Goal: Task Accomplishment & Management: Manage account settings

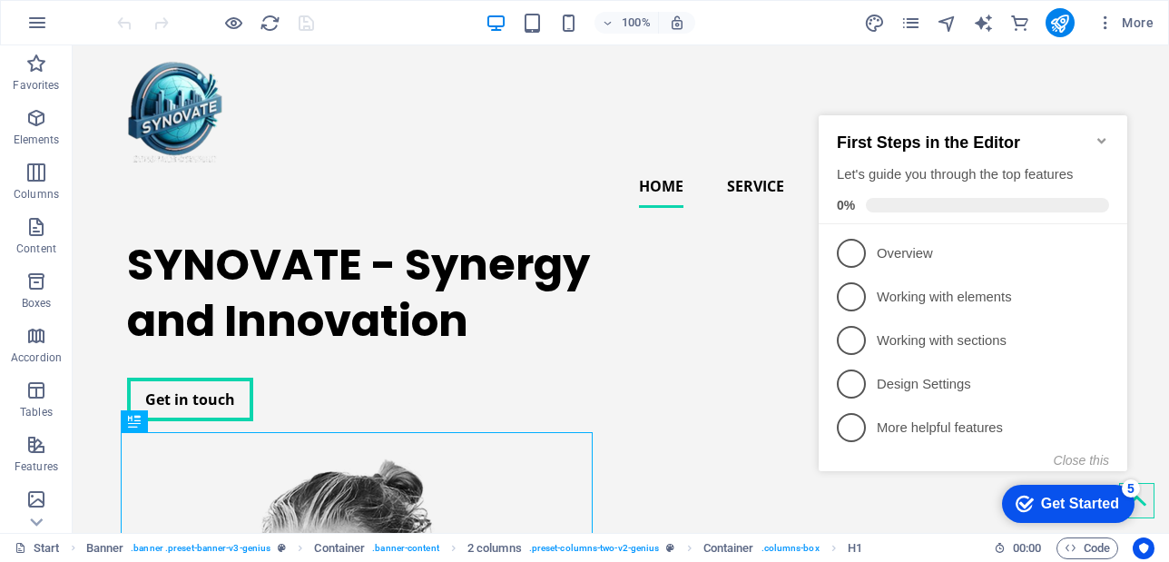
click at [1102, 133] on icon "Minimize checklist" at bounding box center [1102, 140] width 15 height 15
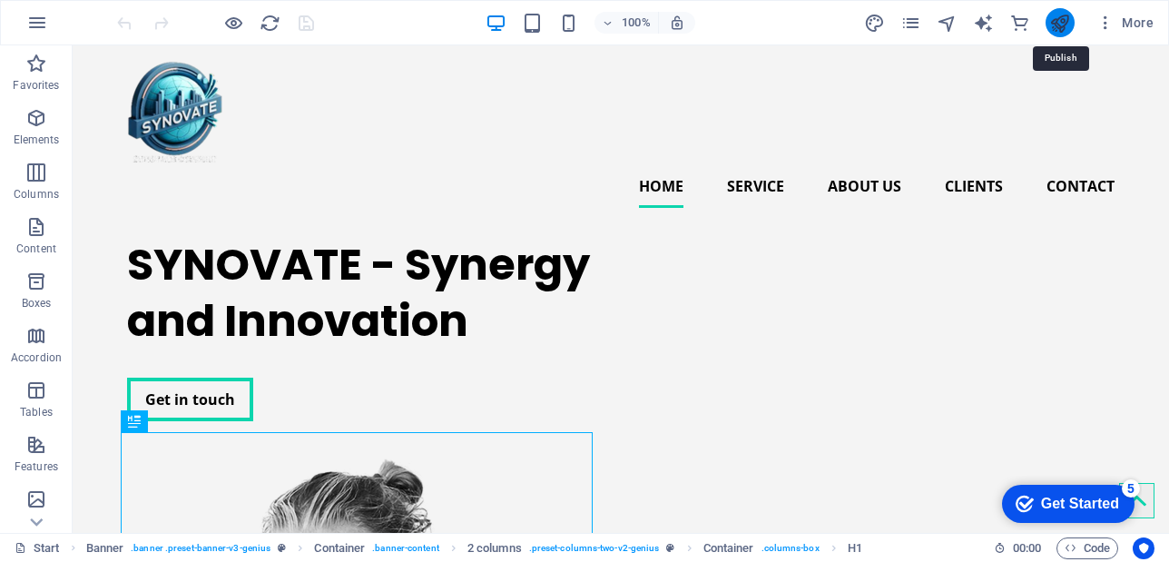
click at [0, 0] on icon "publish" at bounding box center [0, 0] width 0 height 0
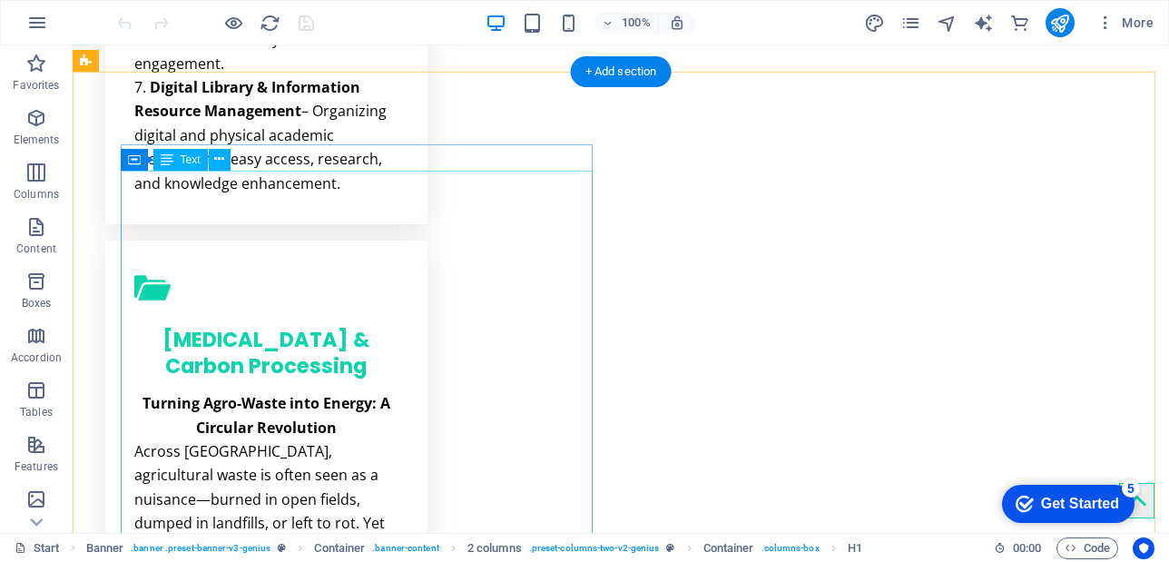
scroll to position [1906, 0]
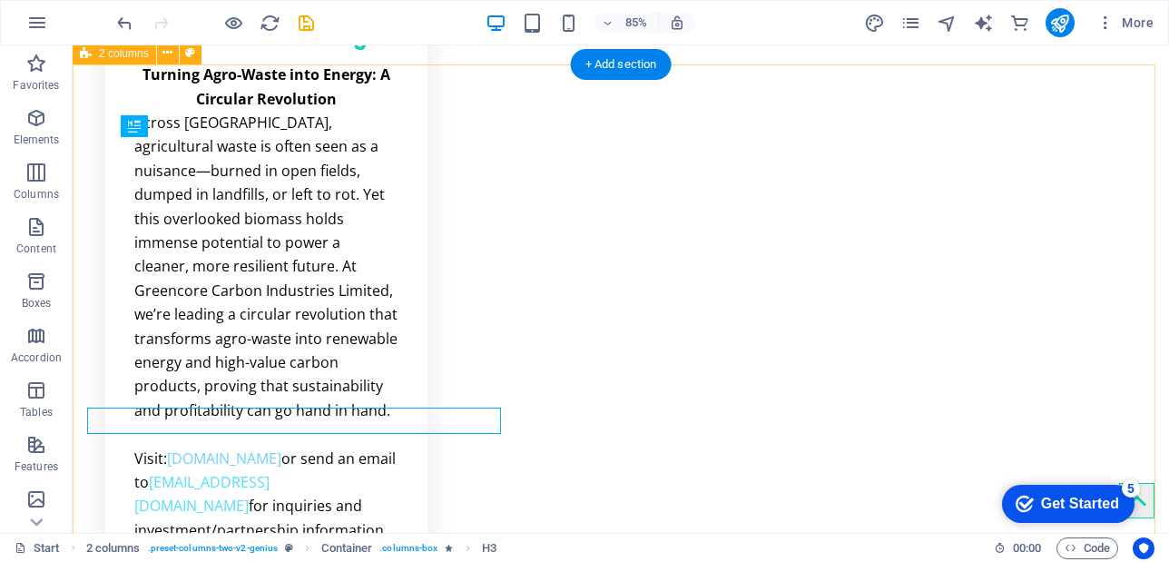
scroll to position [1897, 0]
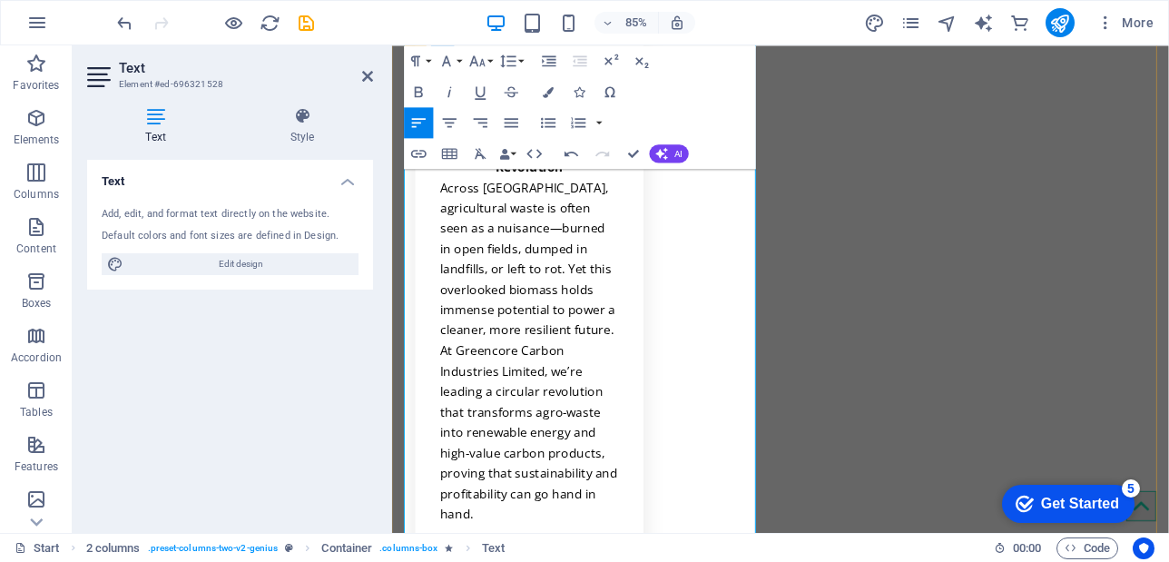
scroll to position [2351, 0]
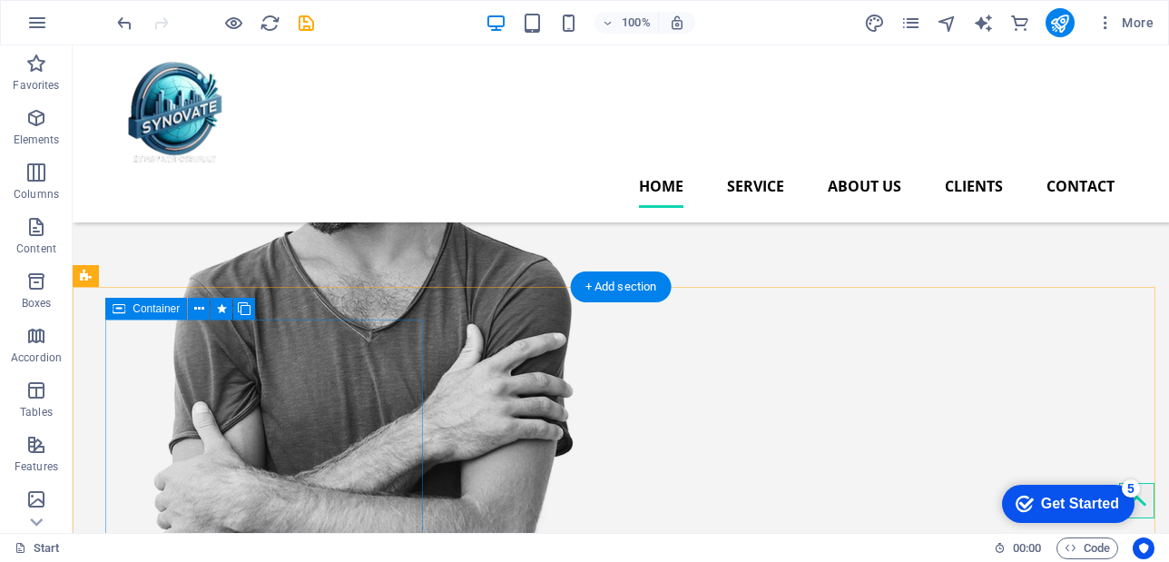
scroll to position [447, 0]
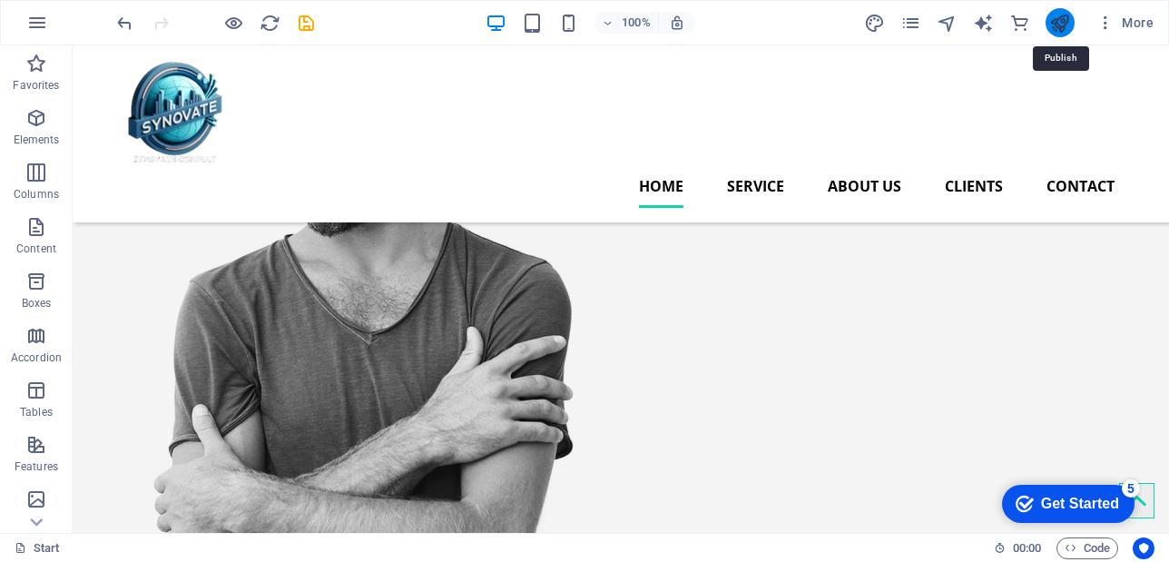
click at [1058, 28] on icon "publish" at bounding box center [1059, 23] width 21 height 21
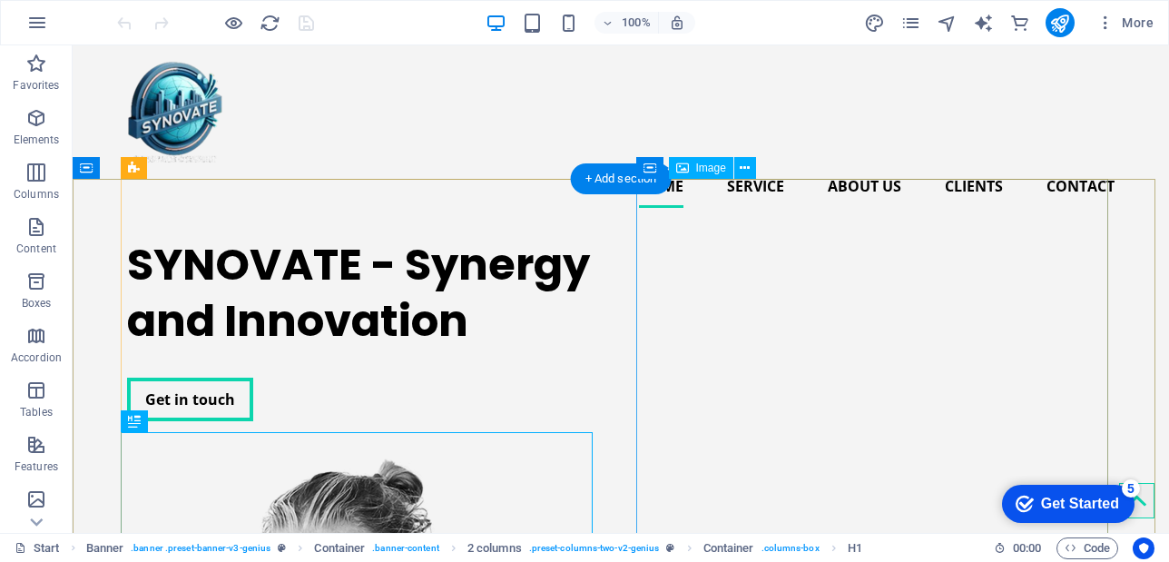
select select "px"
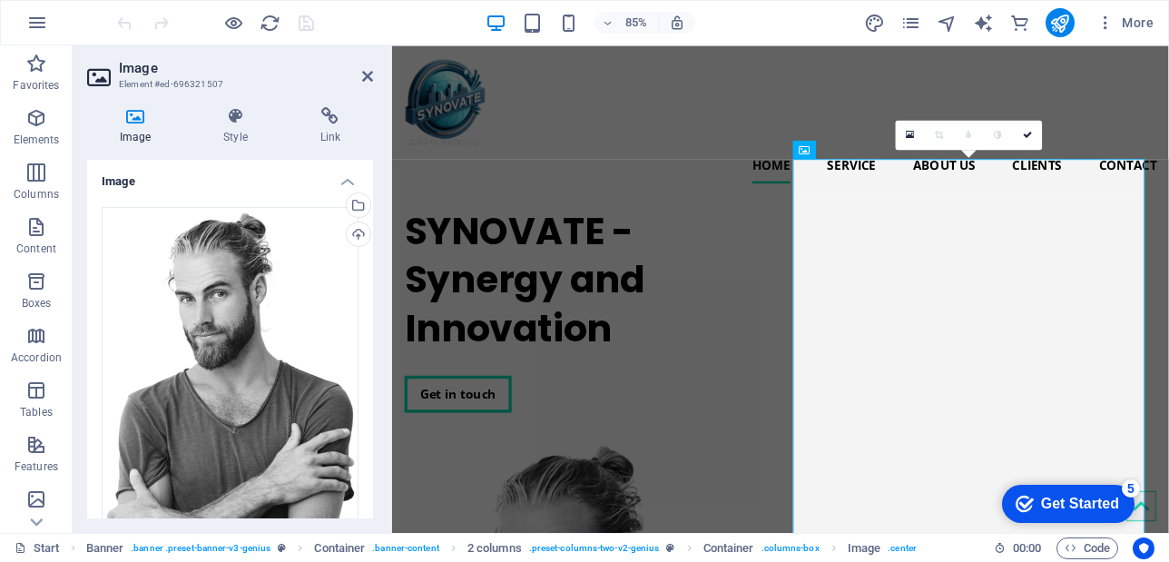
click at [129, 123] on icon at bounding box center [135, 116] width 96 height 18
click at [271, 320] on div "Drag files here, click to choose files or select files from Files or our free s…" at bounding box center [230, 415] width 257 height 416
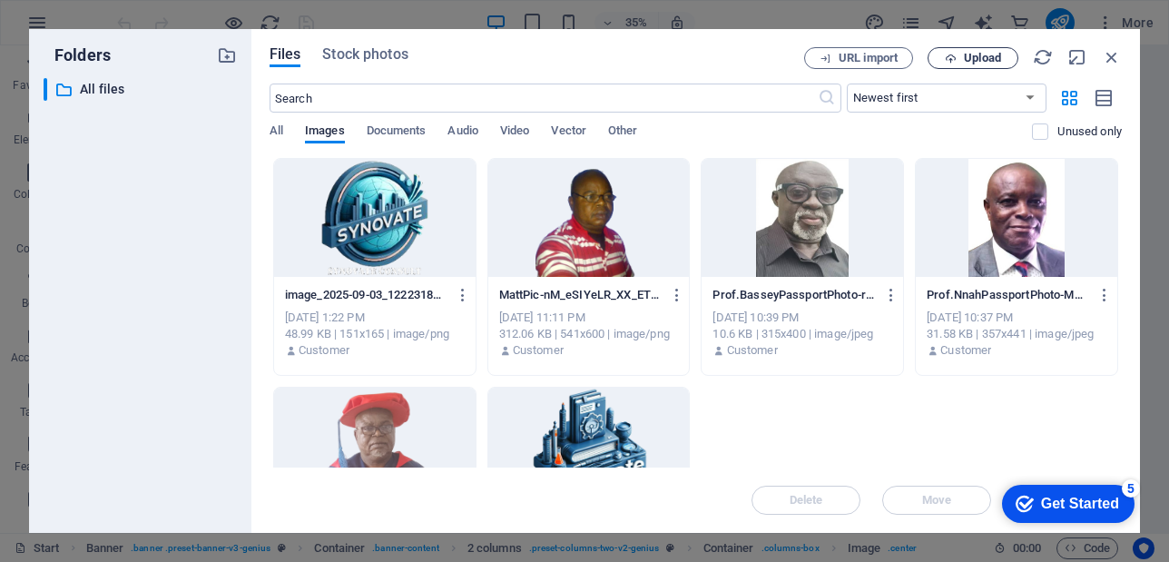
click at [973, 53] on span "Upload" at bounding box center [982, 58] width 37 height 11
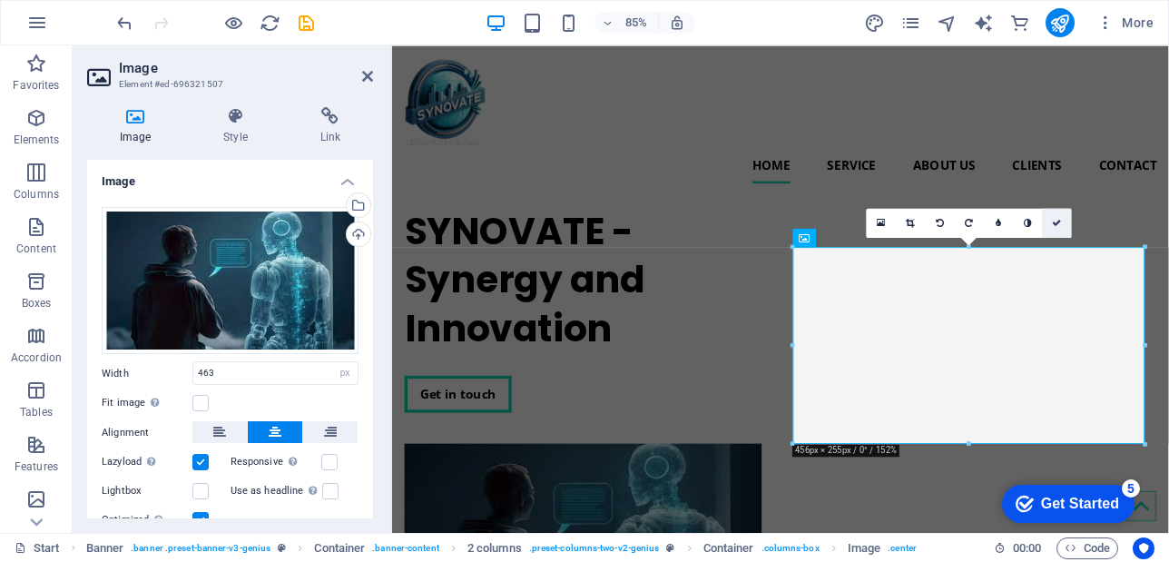
click at [1058, 223] on icon at bounding box center [1057, 222] width 9 height 9
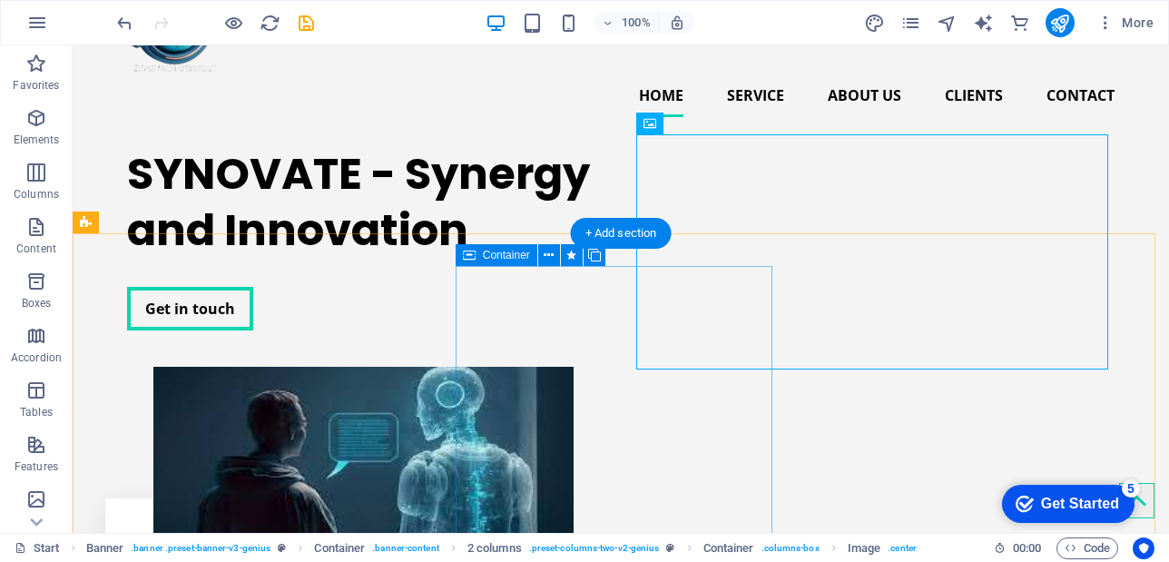
scroll to position [182, 0]
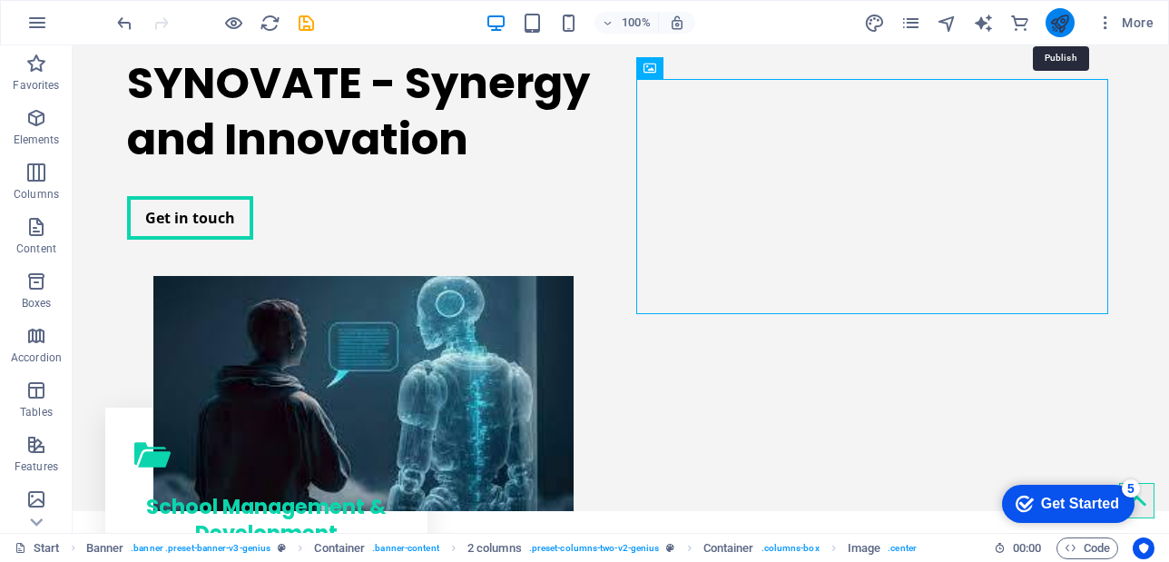
click at [0, 0] on icon "publish" at bounding box center [0, 0] width 0 height 0
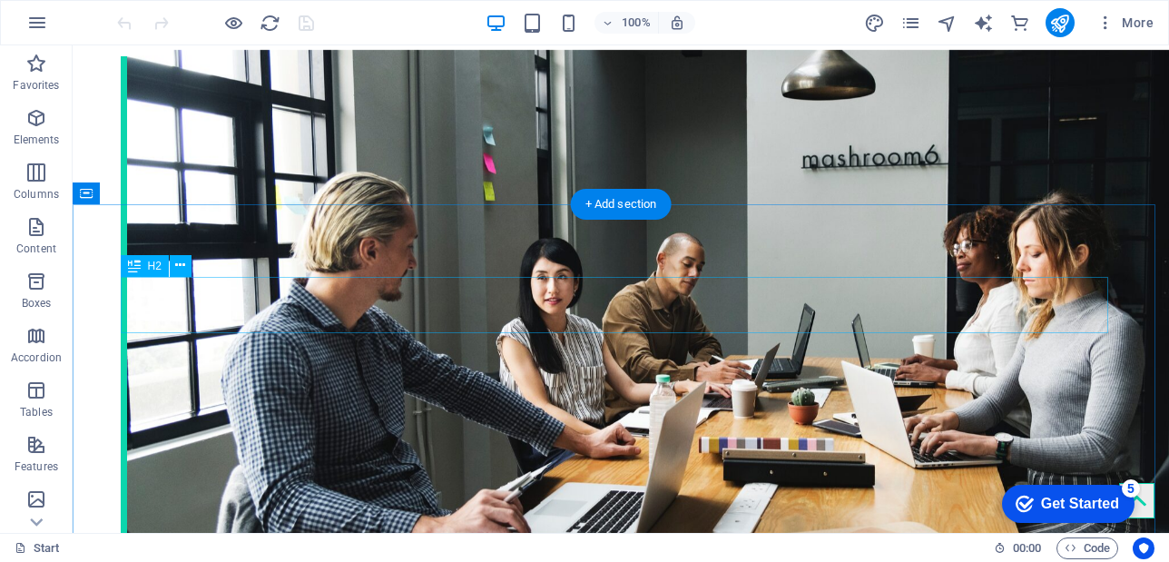
scroll to position [4902, 0]
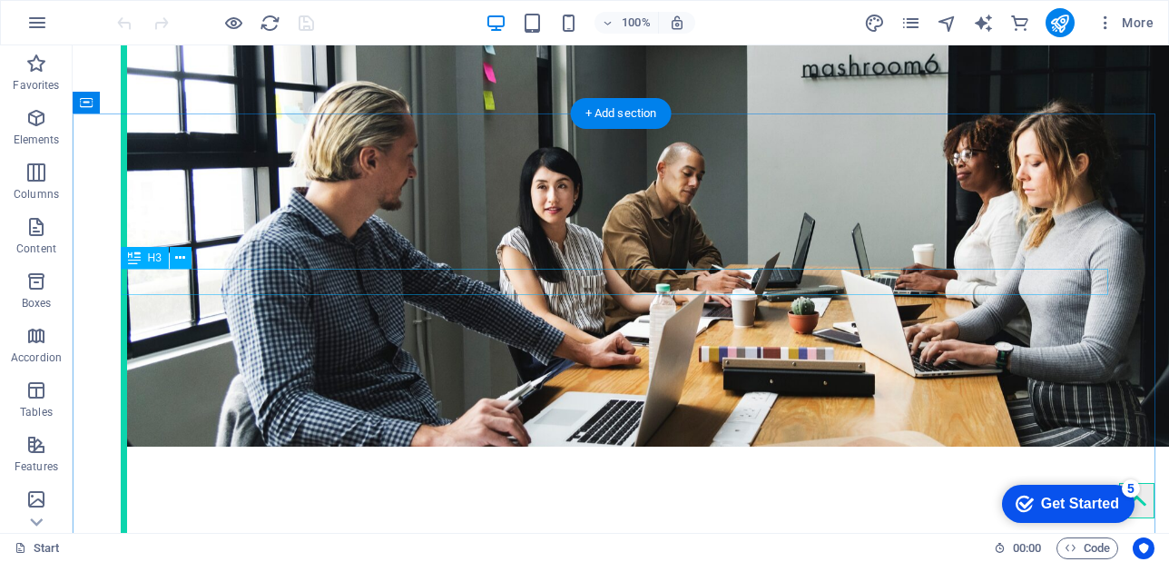
click at [178, 258] on icon at bounding box center [180, 258] width 10 height 19
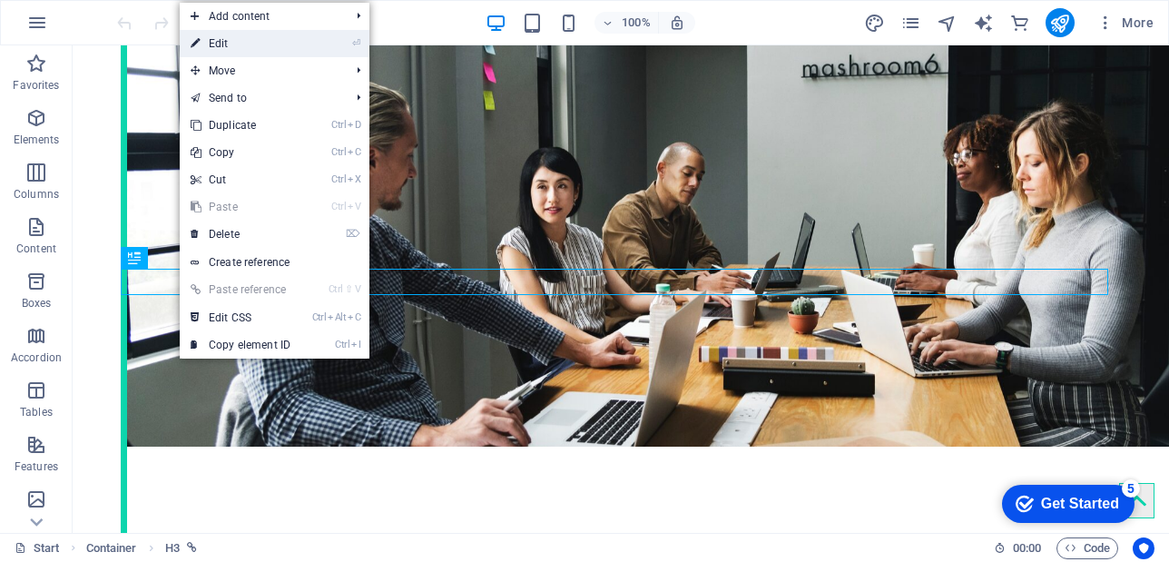
click at [221, 40] on link "⏎ Edit" at bounding box center [241, 43] width 122 height 27
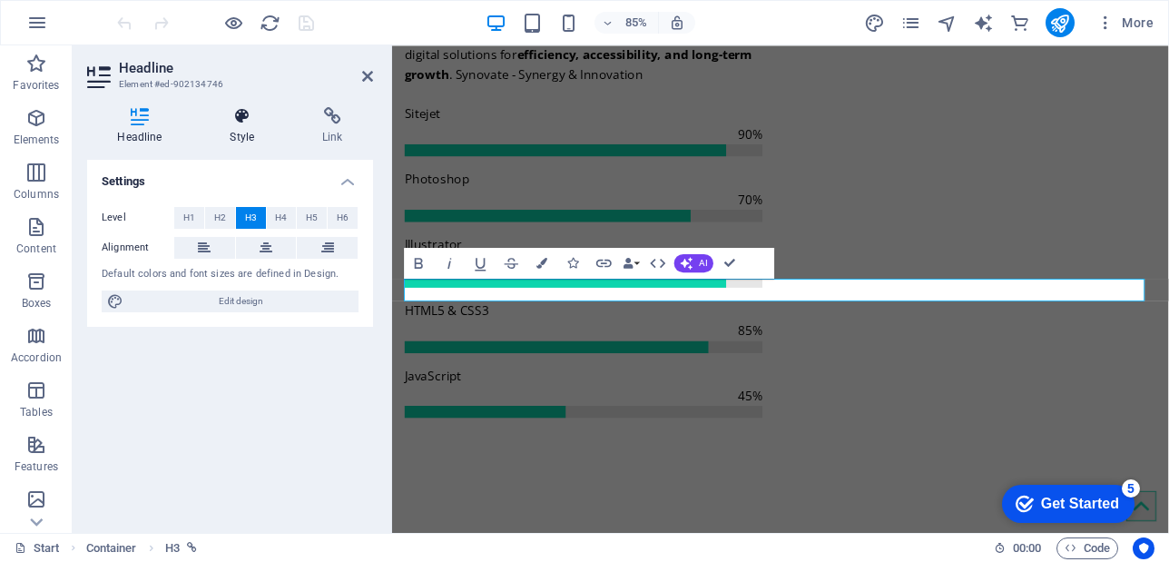
scroll to position [5293, 0]
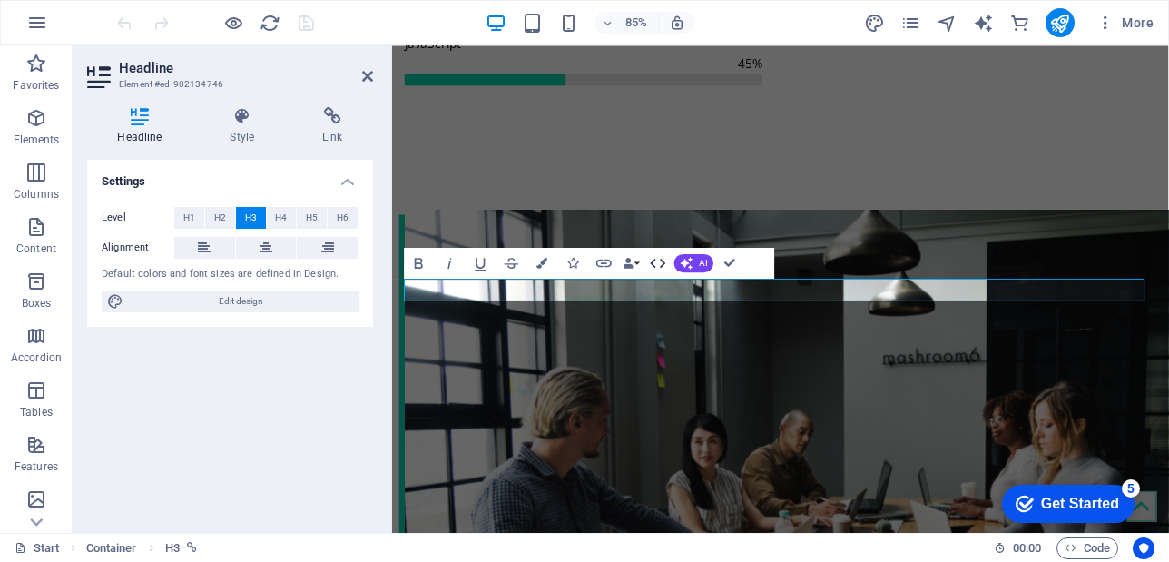
click at [654, 265] on icon "button" at bounding box center [658, 262] width 15 height 9
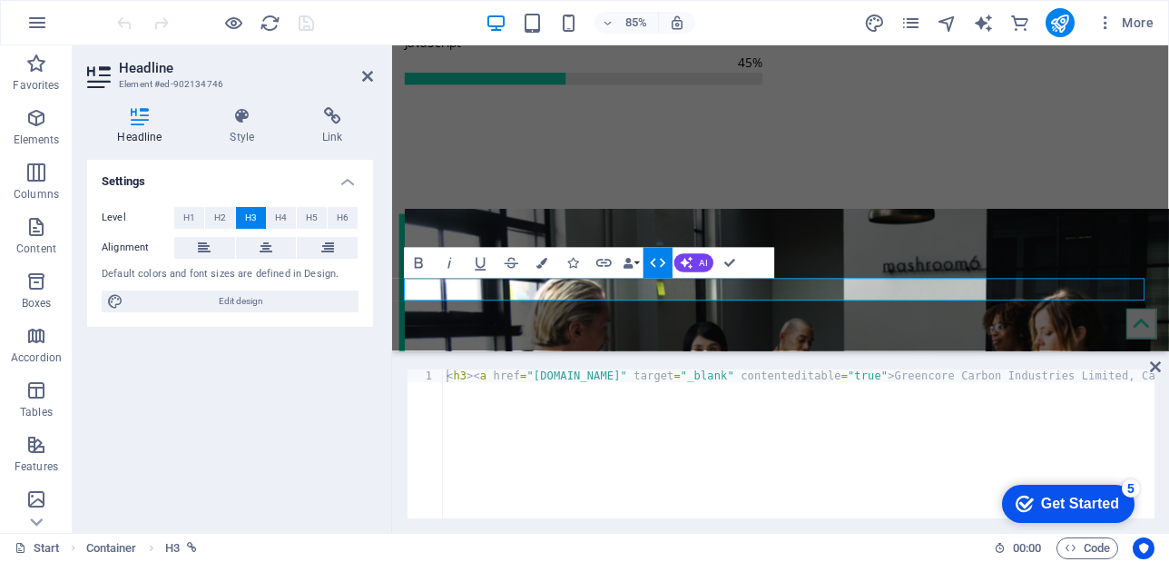
scroll to position [5189, 0]
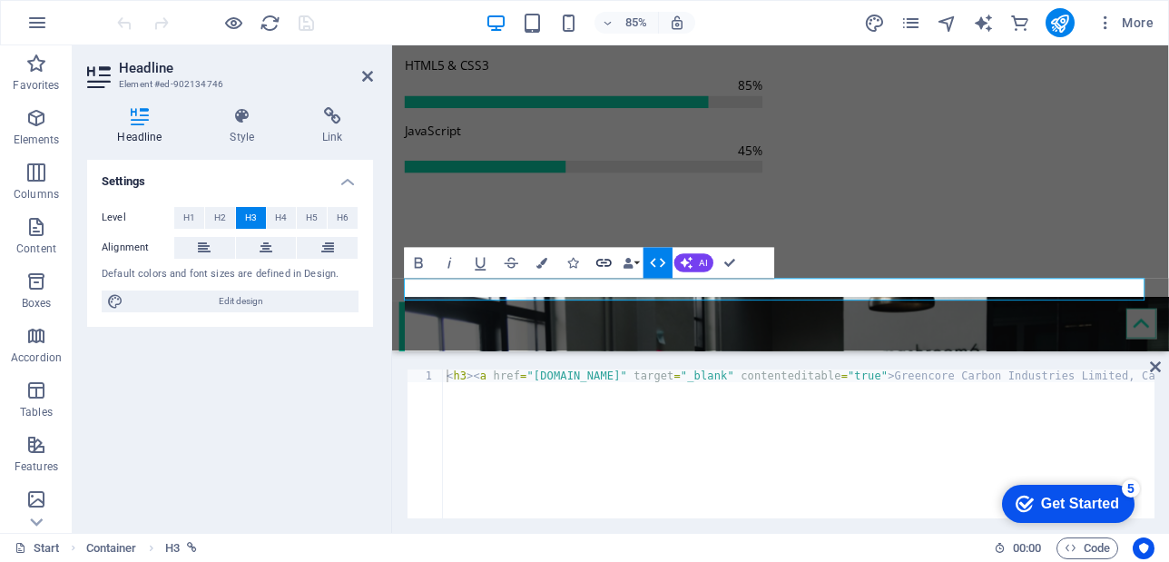
click at [601, 262] on icon "button" at bounding box center [603, 263] width 15 height 8
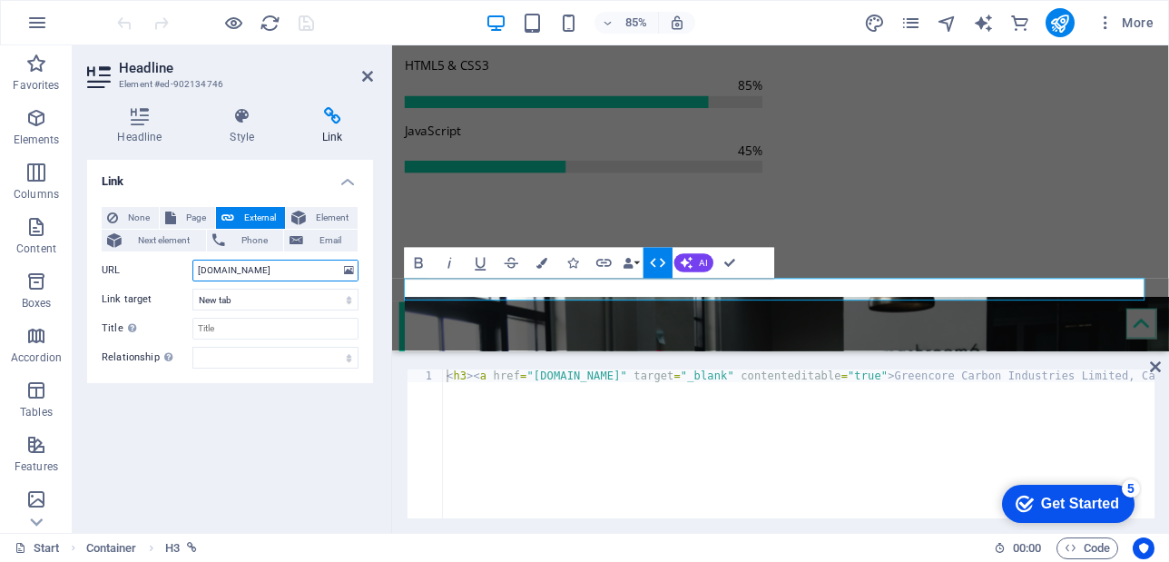
click at [251, 272] on input "[DOMAIN_NAME]" at bounding box center [275, 271] width 166 height 22
drag, startPoint x: 326, startPoint y: 273, endPoint x: 162, endPoint y: 272, distance: 164.3
click at [162, 272] on div "URL [DOMAIN_NAME]" at bounding box center [230, 271] width 257 height 22
paste input "http://"
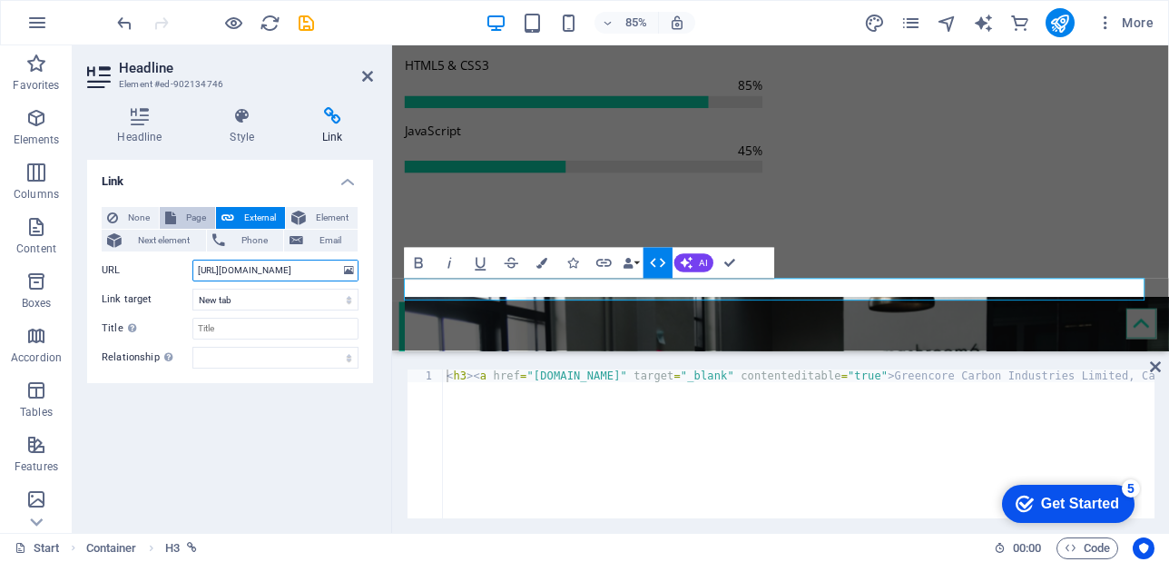
type input "[URL][DOMAIN_NAME]"
click at [194, 218] on span "Page" at bounding box center [196, 218] width 28 height 22
select select
click at [204, 277] on select "Start Subpage Legal Notice Privacy" at bounding box center [275, 271] width 166 height 22
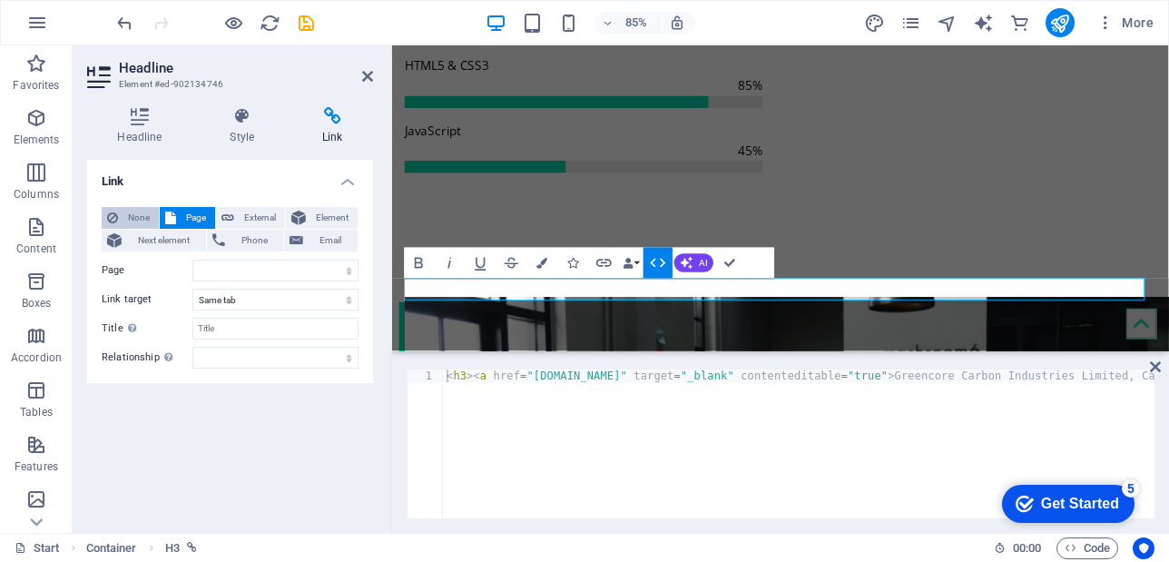
click at [130, 222] on span "None" at bounding box center [138, 218] width 30 height 22
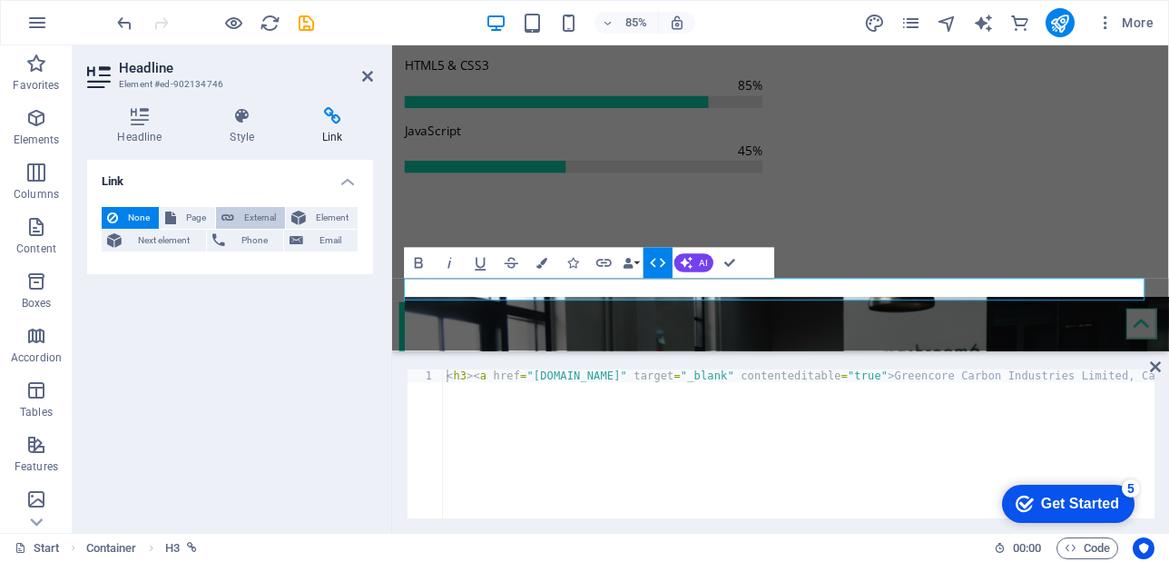
click at [260, 221] on span "External" at bounding box center [260, 218] width 40 height 22
select select "blank"
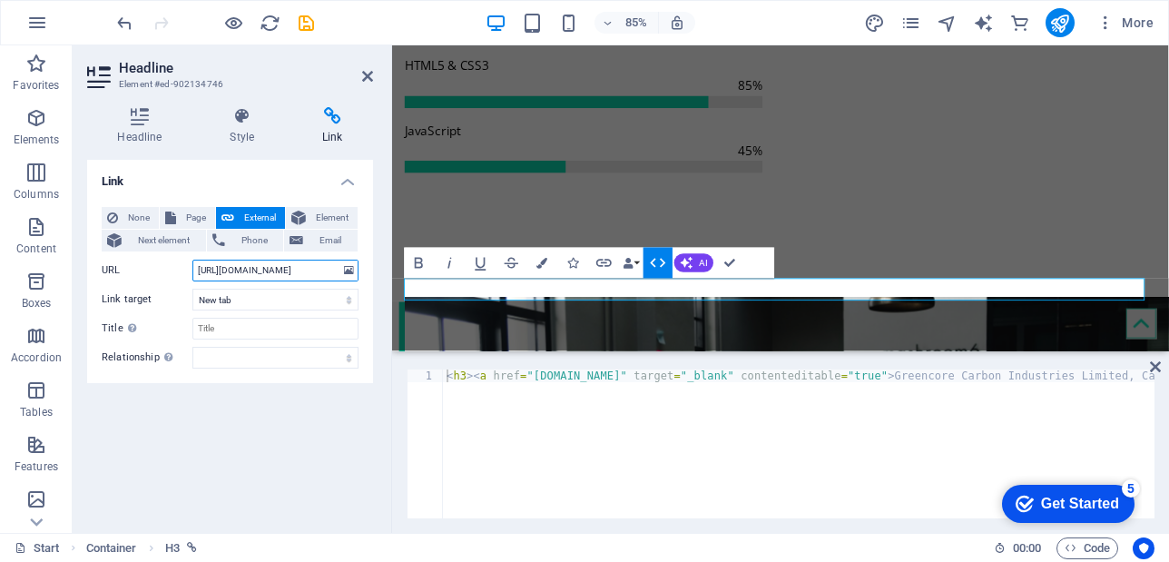
click at [262, 270] on input "[URL][DOMAIN_NAME]" at bounding box center [275, 271] width 166 height 22
click at [349, 300] on select "New tab Same tab Overlay" at bounding box center [275, 300] width 166 height 22
click at [192, 289] on select "New tab Same tab Overlay" at bounding box center [275, 300] width 166 height 22
click at [230, 330] on input "Title Additional link description, should not be the same as the link text. The…" at bounding box center [275, 329] width 166 height 22
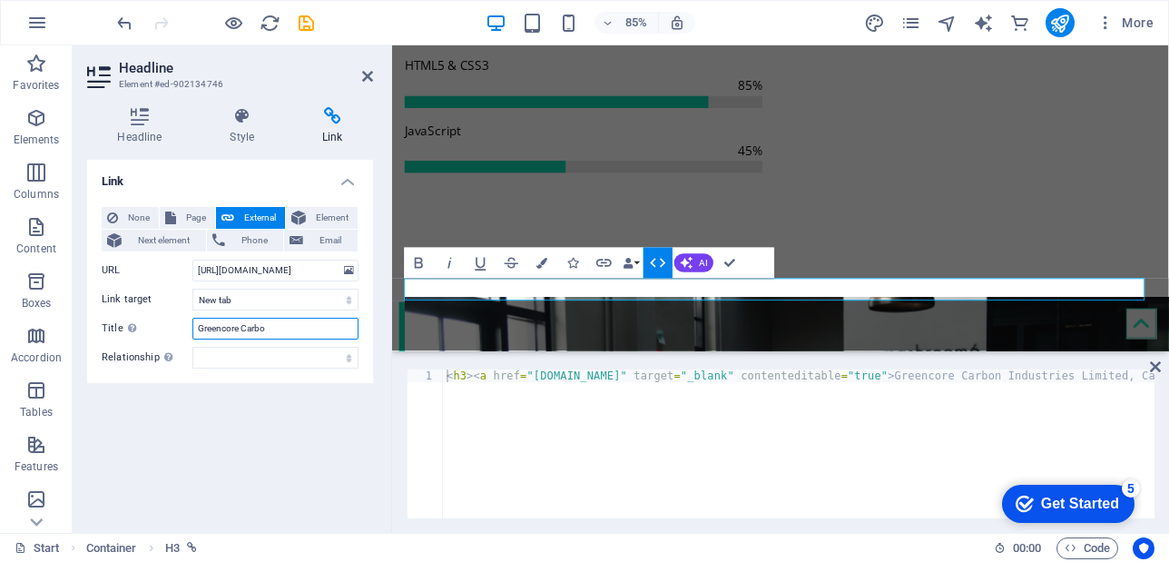
type input "Greencore Carbon"
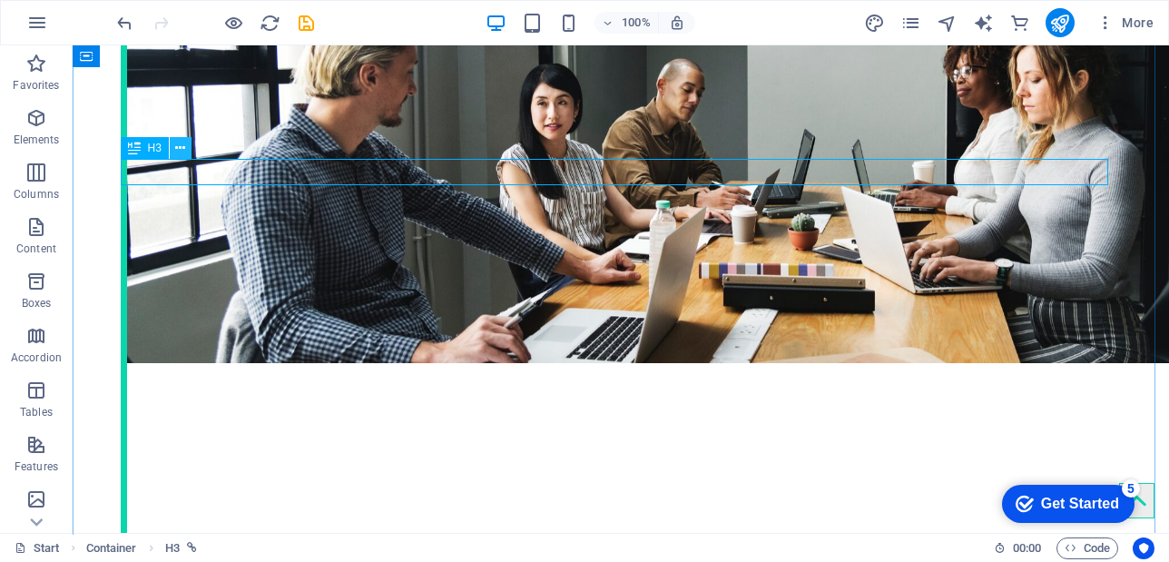
click at [177, 144] on icon at bounding box center [180, 148] width 10 height 19
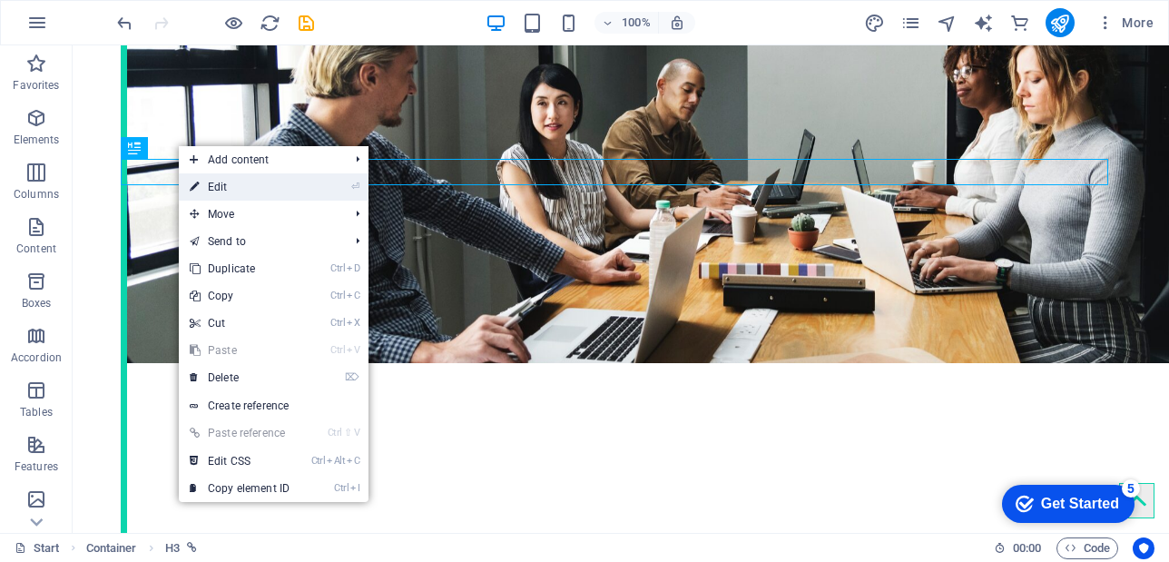
click at [231, 183] on link "⏎ Edit" at bounding box center [240, 186] width 122 height 27
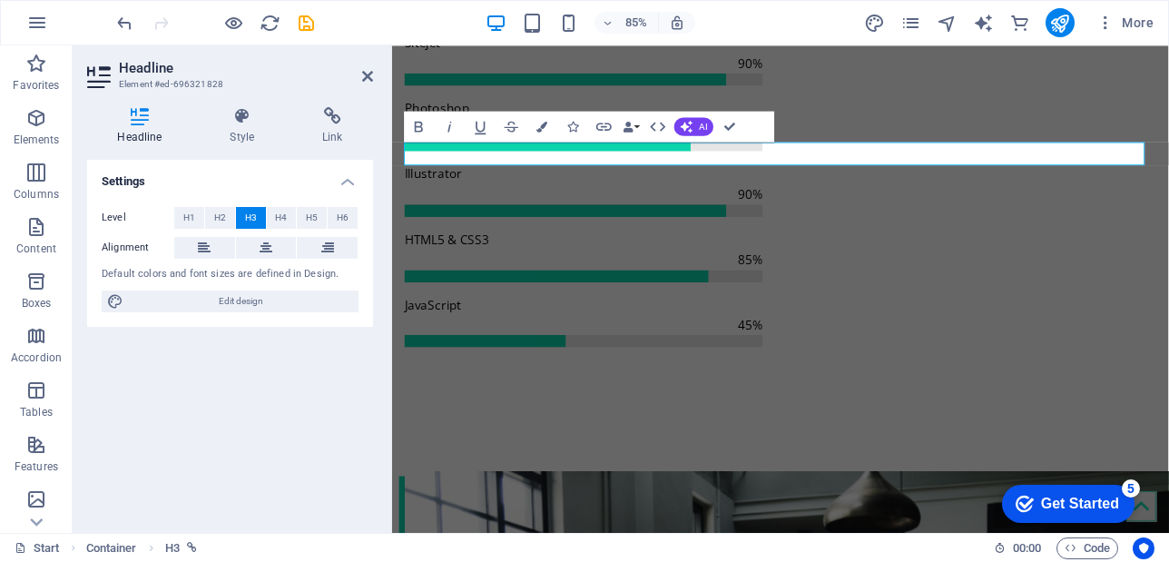
scroll to position [5426, 0]
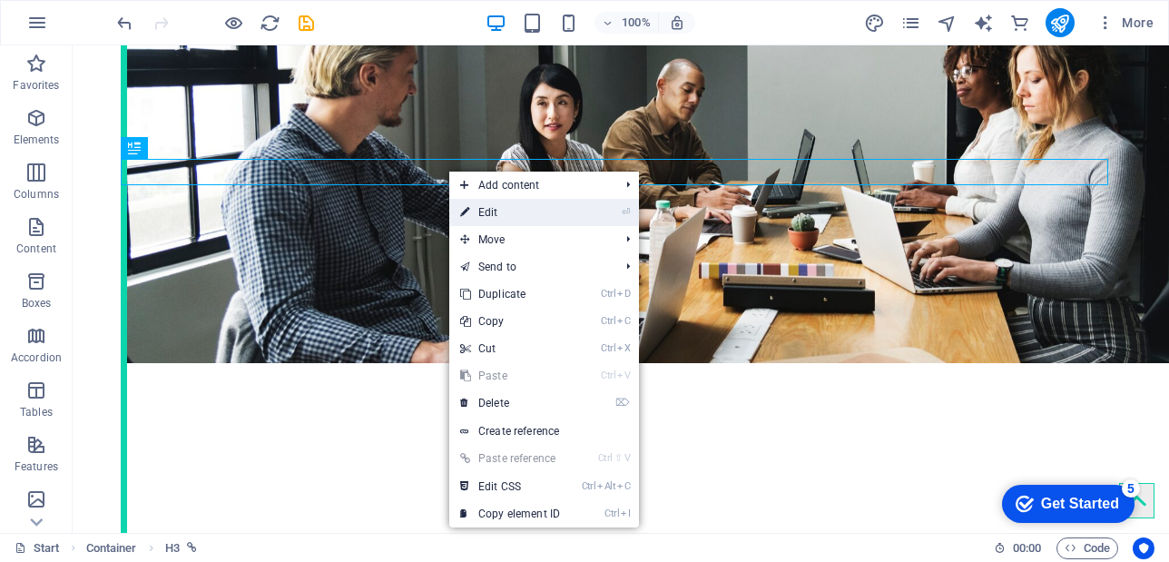
click at [490, 211] on link "⏎ Edit" at bounding box center [510, 212] width 122 height 27
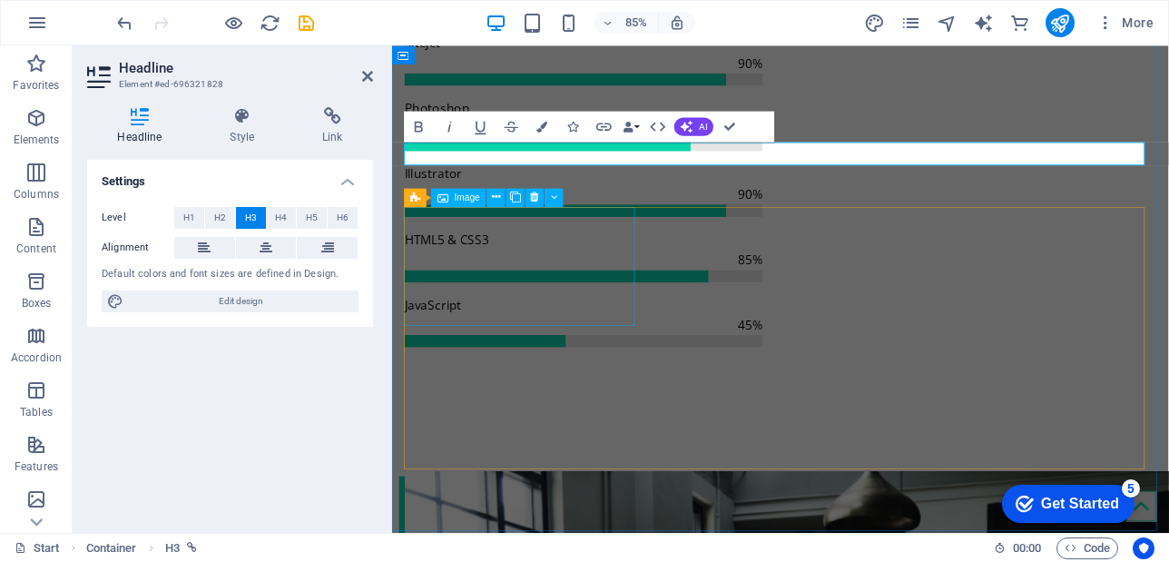
scroll to position [5426, 0]
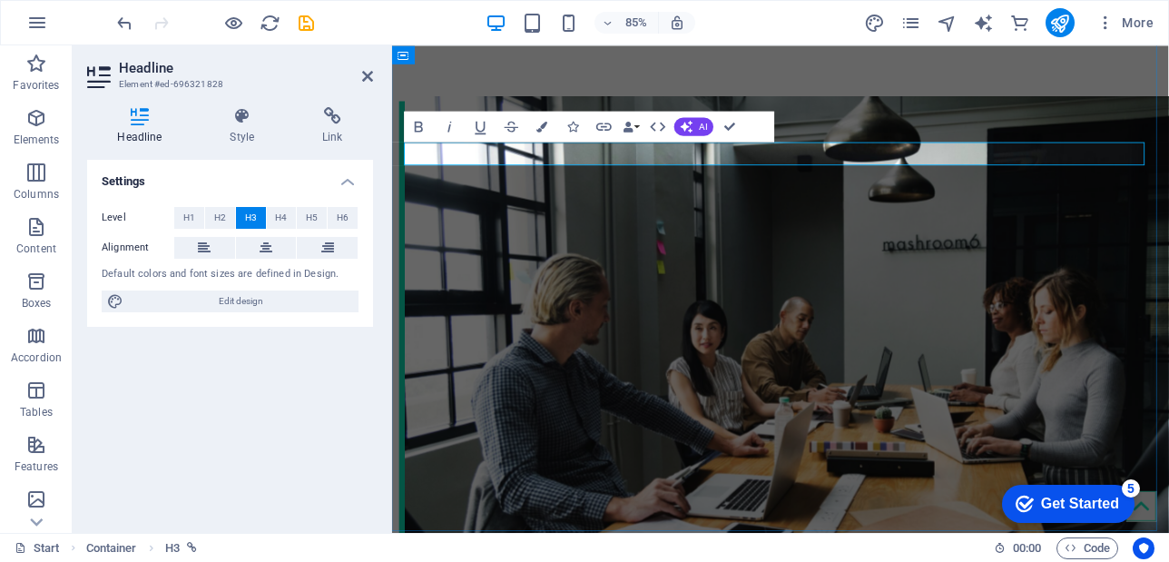
click at [603, 125] on icon "button" at bounding box center [604, 126] width 18 height 18
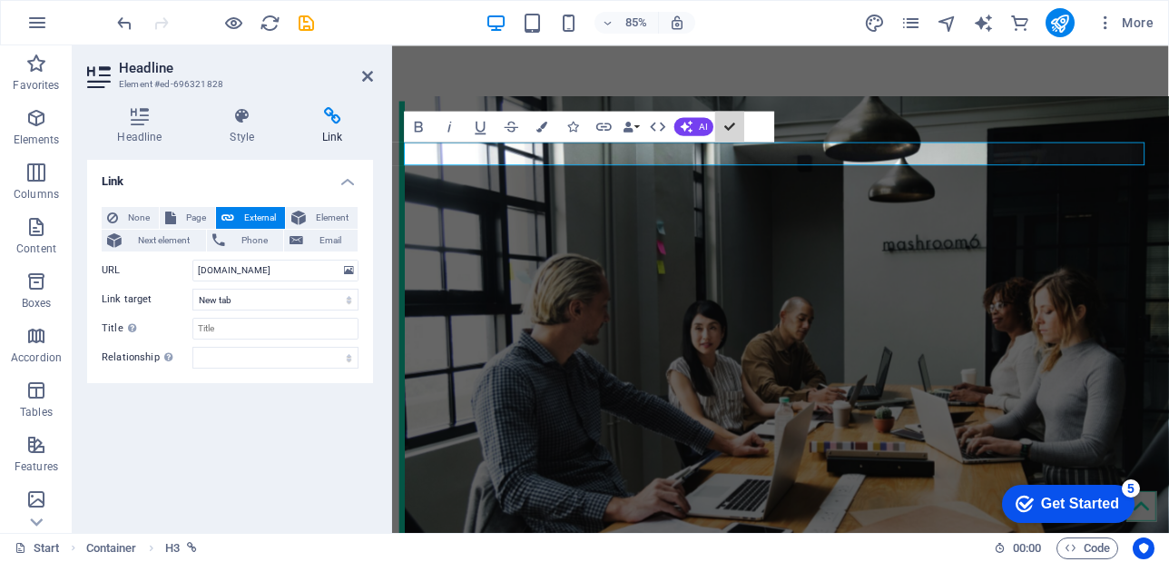
scroll to position [4985, 0]
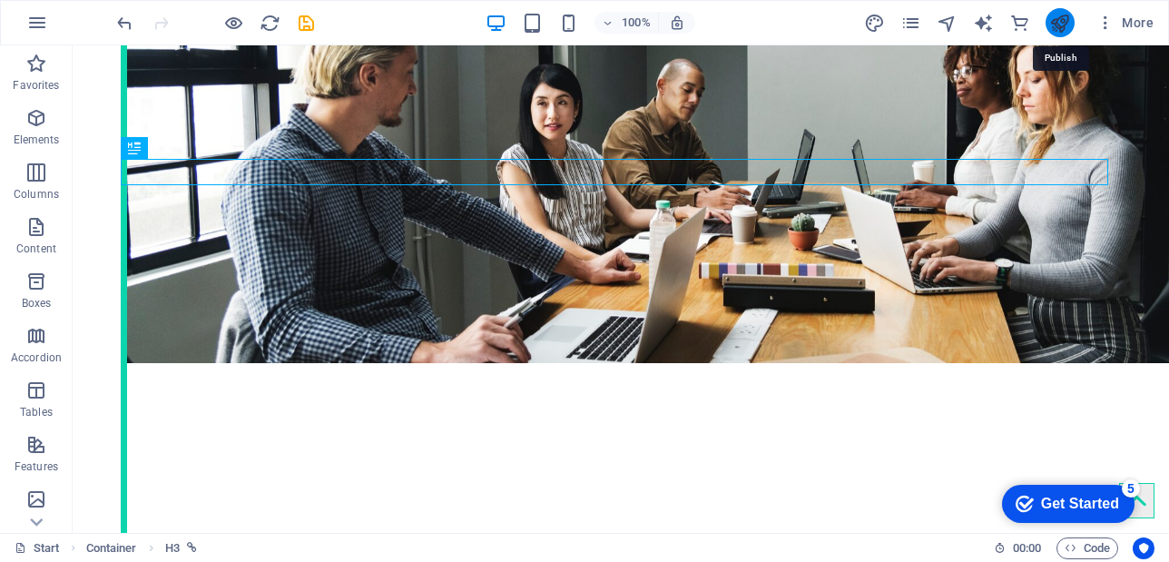
click at [1064, 25] on icon "publish" at bounding box center [1059, 23] width 21 height 21
